Goal: Find specific page/section: Find specific page/section

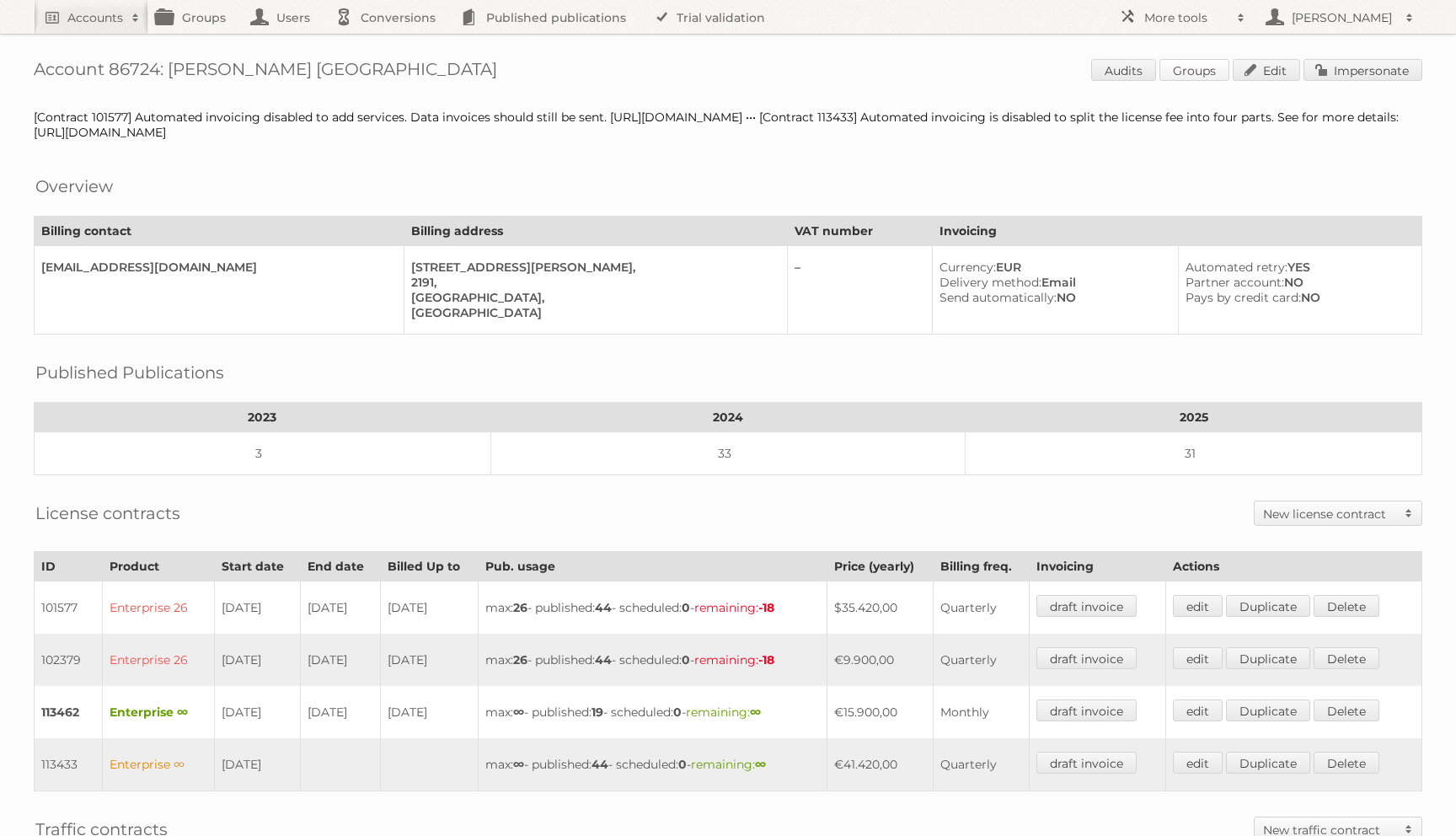
click at [1201, 66] on link "Groups" at bounding box center [1194, 70] width 69 height 22
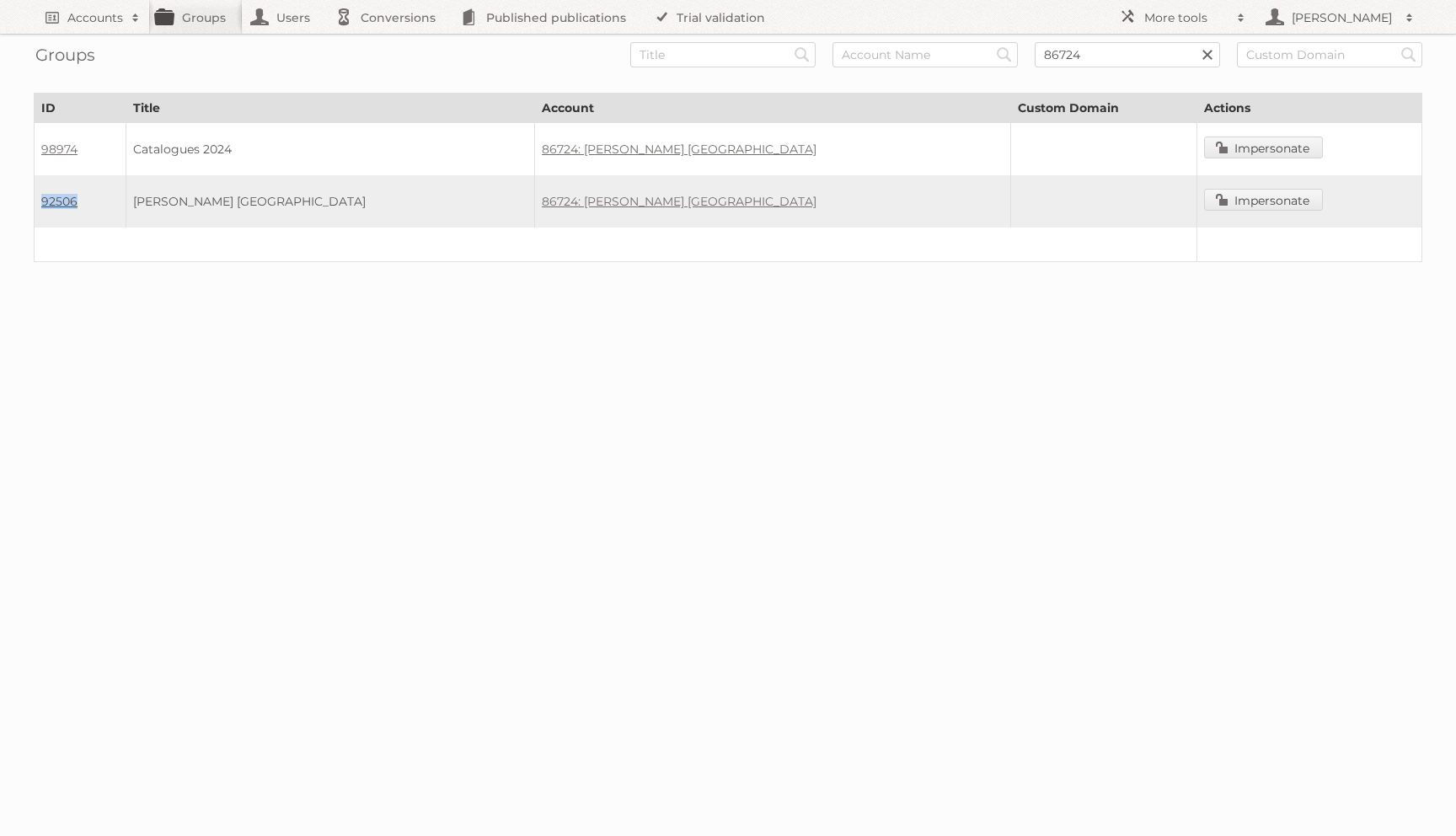
drag, startPoint x: 87, startPoint y: 206, endPoint x: 41, endPoint y: 199, distance: 46.5
click at [41, 199] on td "92506" at bounding box center [80, 202] width 92 height 52
copy link "92506"
